Goal: Communication & Community: Answer question/provide support

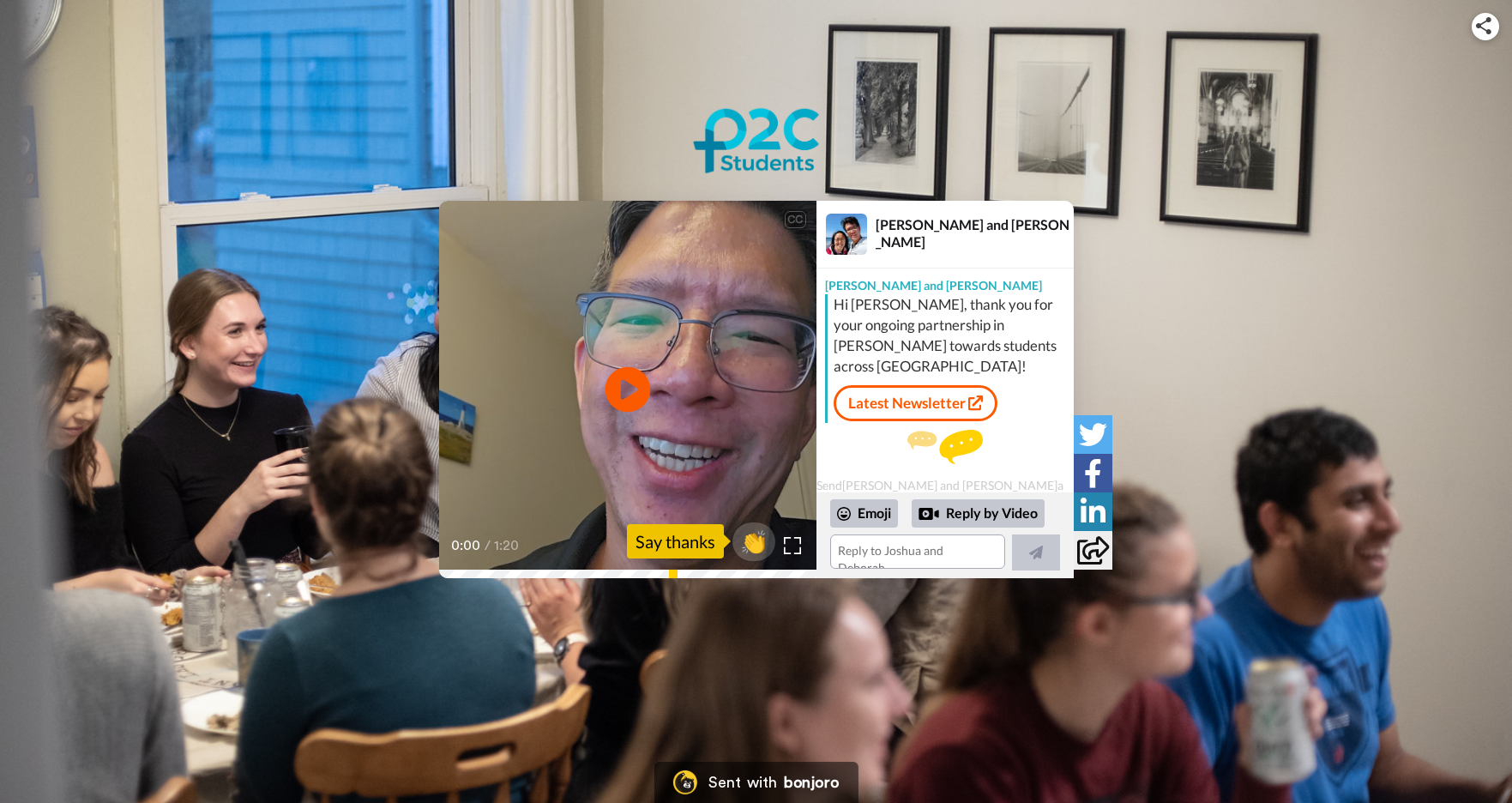
click at [621, 397] on icon "Play/Pause" at bounding box center [627, 389] width 45 height 82
click at [862, 516] on div "Emoji" at bounding box center [864, 513] width 68 height 28
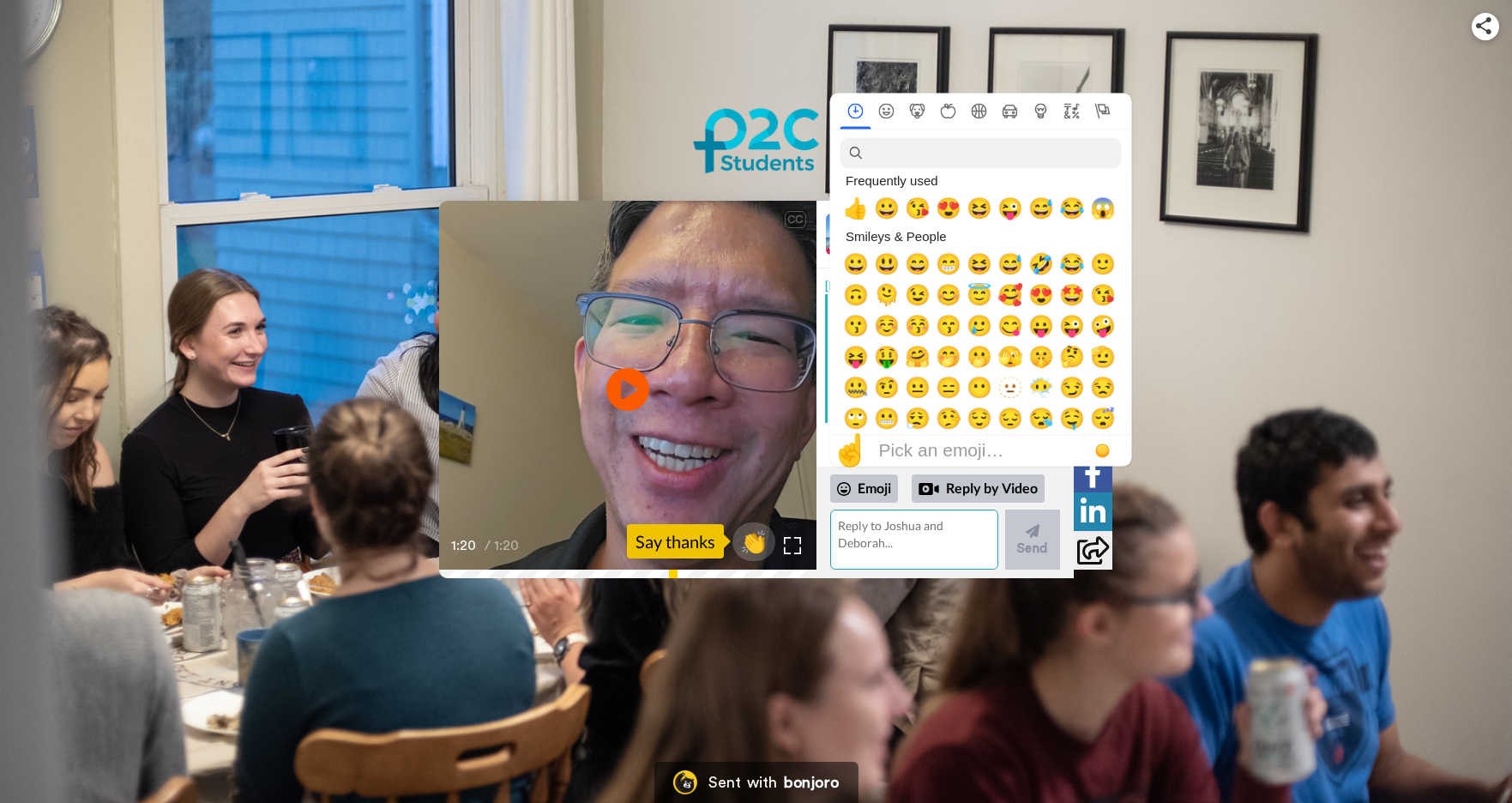
click at [869, 537] on textarea at bounding box center [914, 539] width 168 height 60
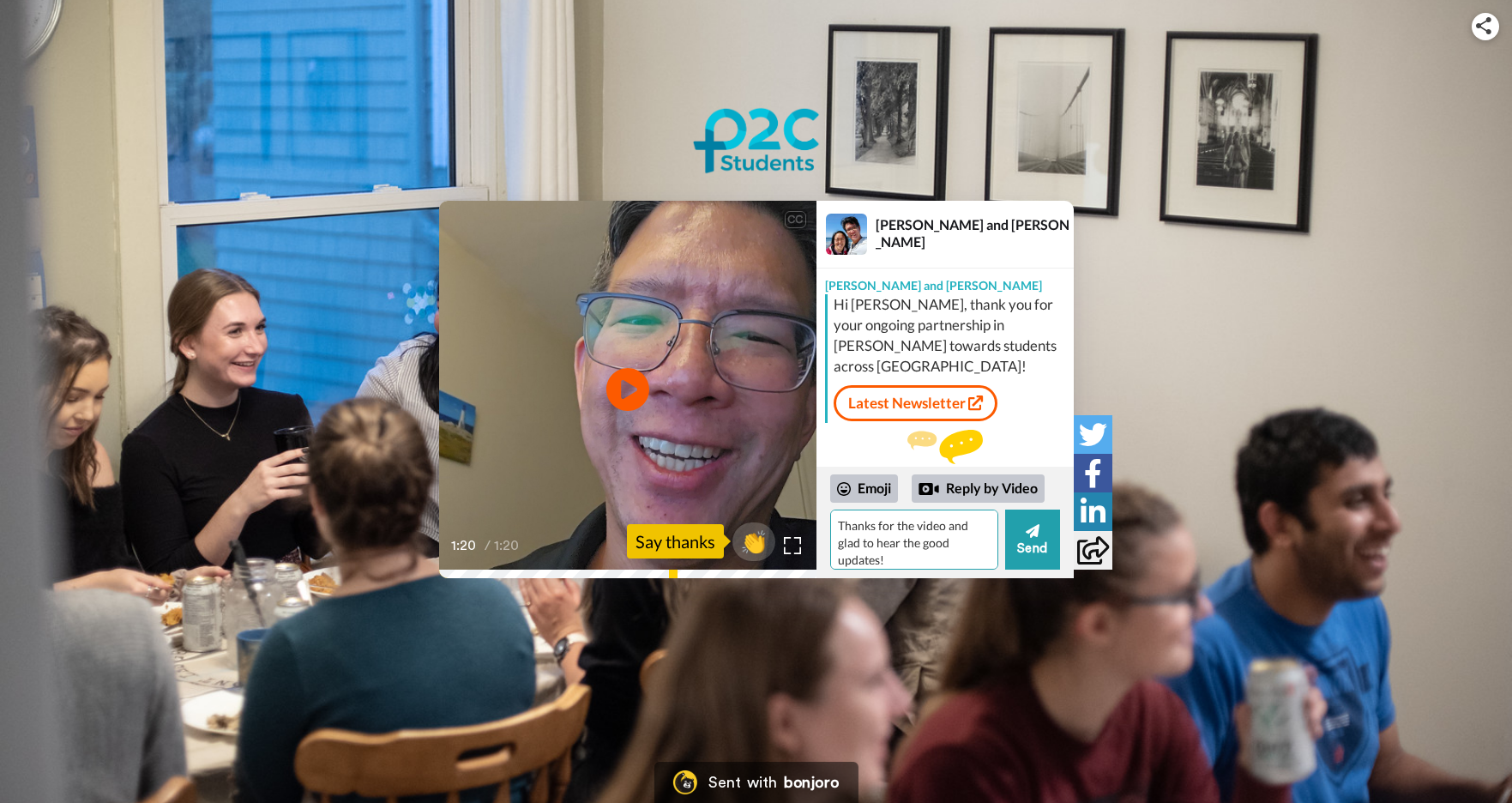
click at [839, 525] on textarea "Thanks for the video and glad to hear the good updates!" at bounding box center [914, 539] width 168 height 60
click at [926, 559] on textarea "Hi [PERSON_NAME], Thanks for the video and glad to hear the good updates!" at bounding box center [914, 539] width 168 height 60
type textarea "Hi [PERSON_NAME], Thanks for the video and glad to hear the good updates!"
click at [1028, 546] on button "Send" at bounding box center [1033, 539] width 55 height 60
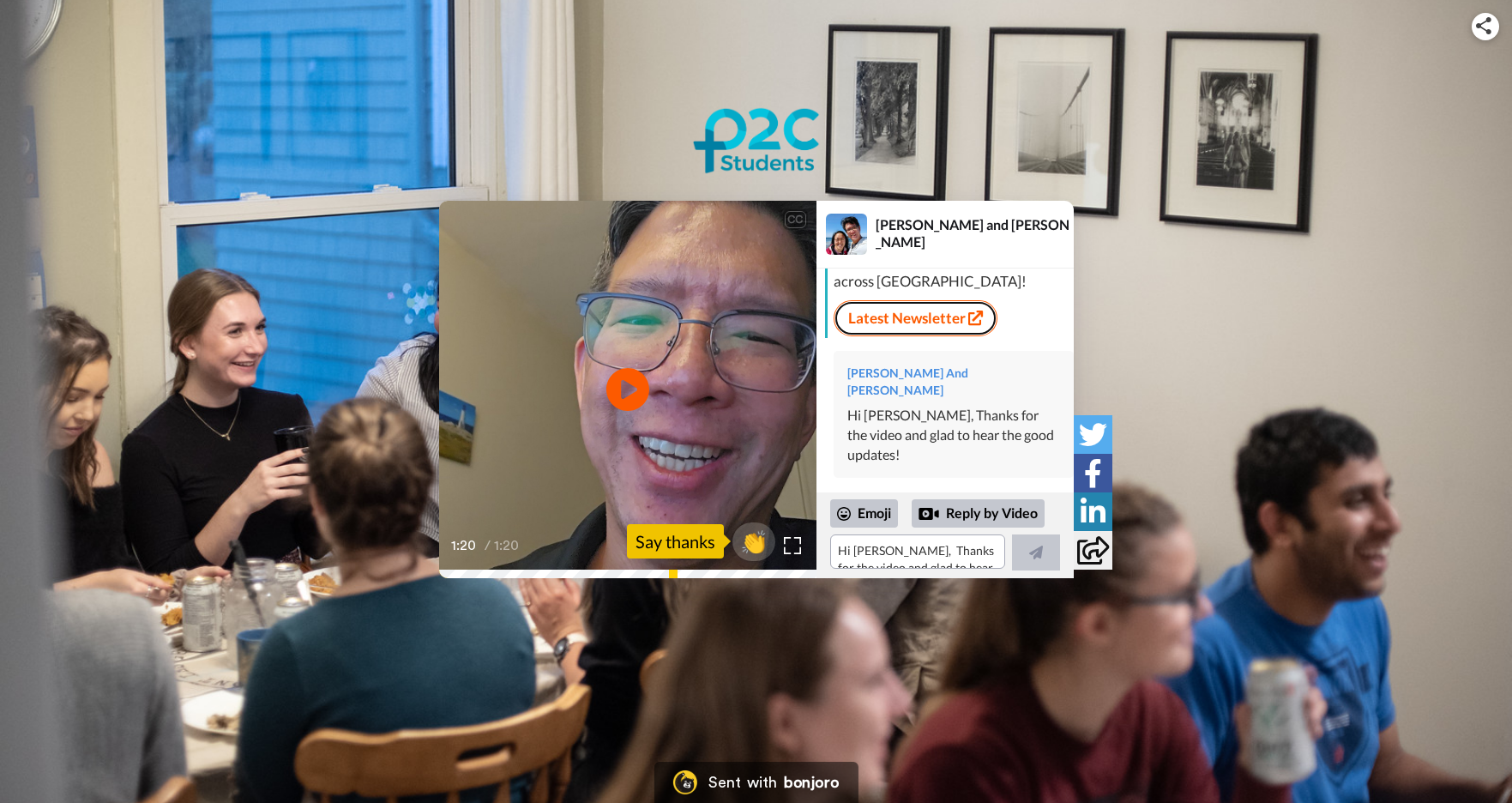
scroll to position [60, 0]
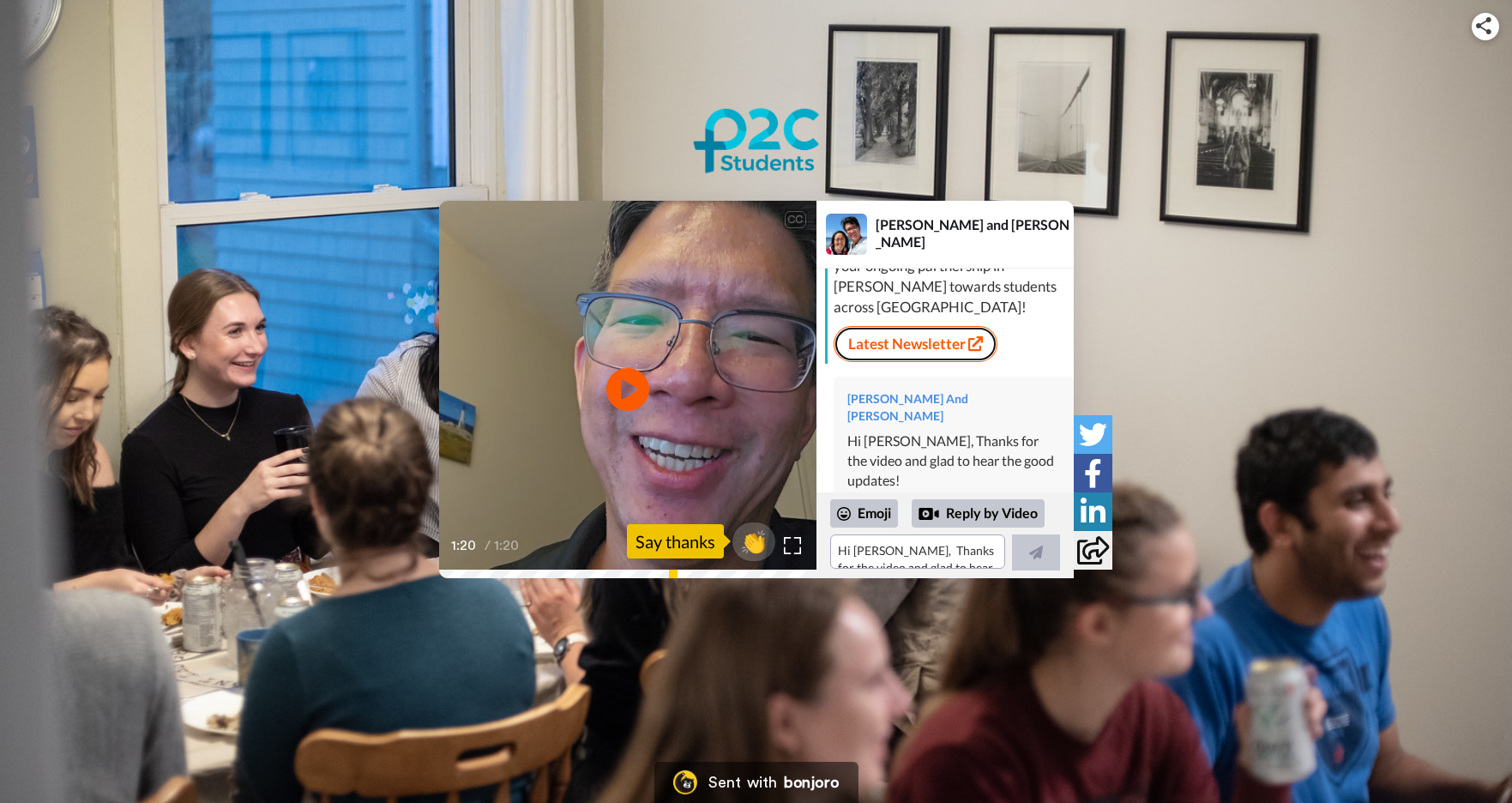
click at [888, 301] on div "Hi [PERSON_NAME], thank you for your ongoing partnership in [PERSON_NAME] towar…" at bounding box center [947, 299] width 244 height 129
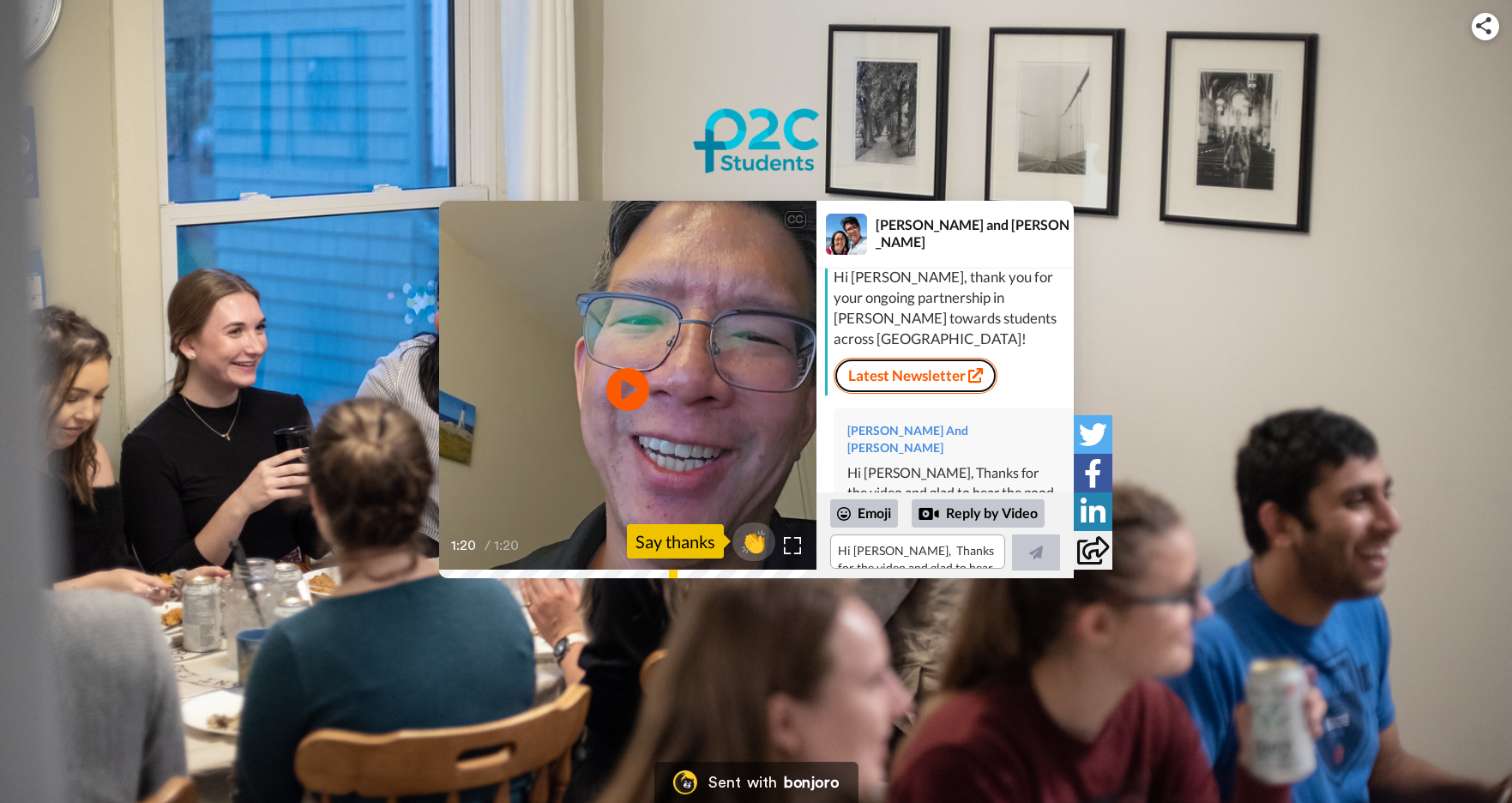
scroll to position [0, 0]
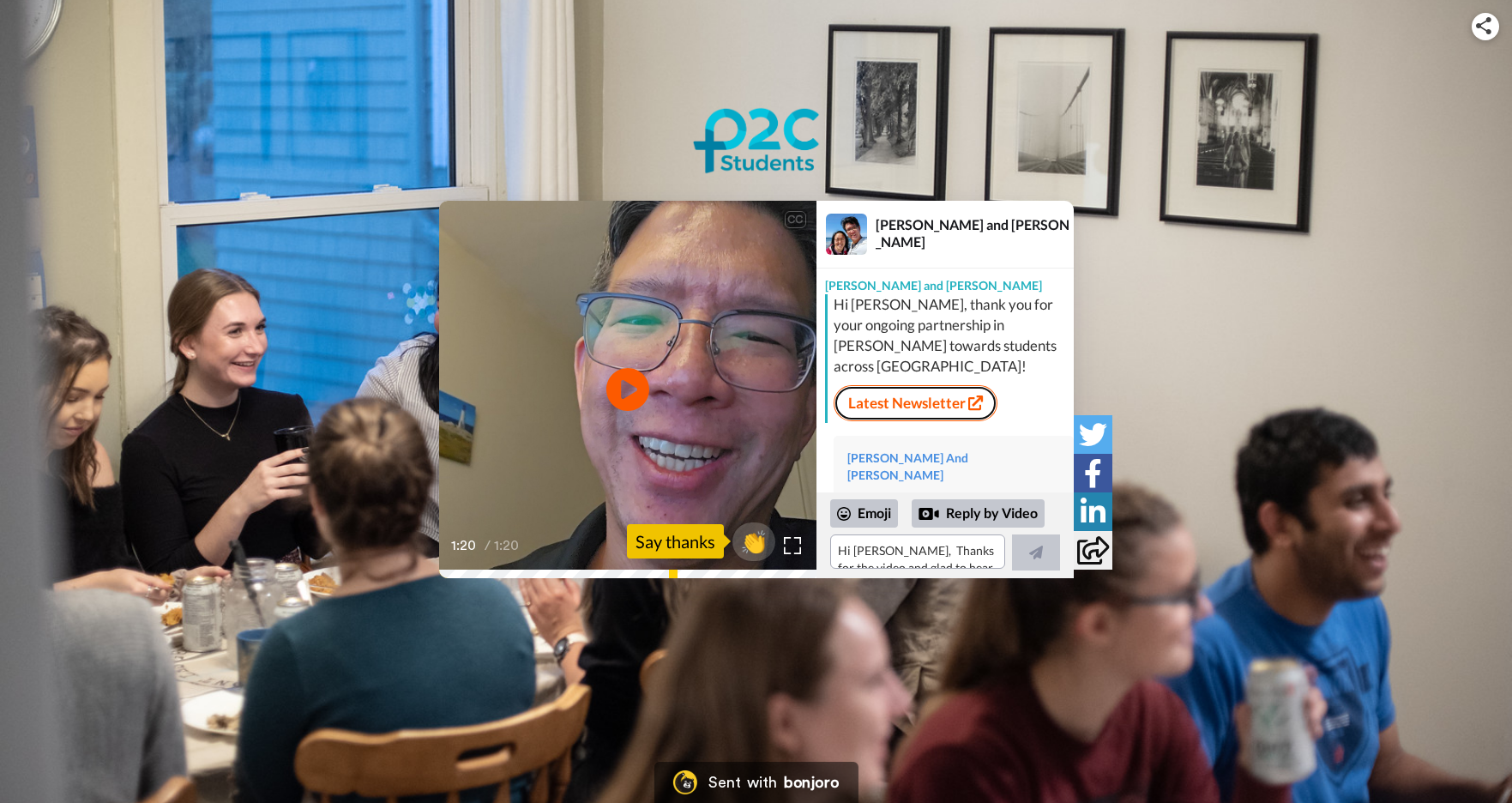
click at [975, 395] on icon at bounding box center [975, 402] width 14 height 14
